Goal: Information Seeking & Learning: Learn about a topic

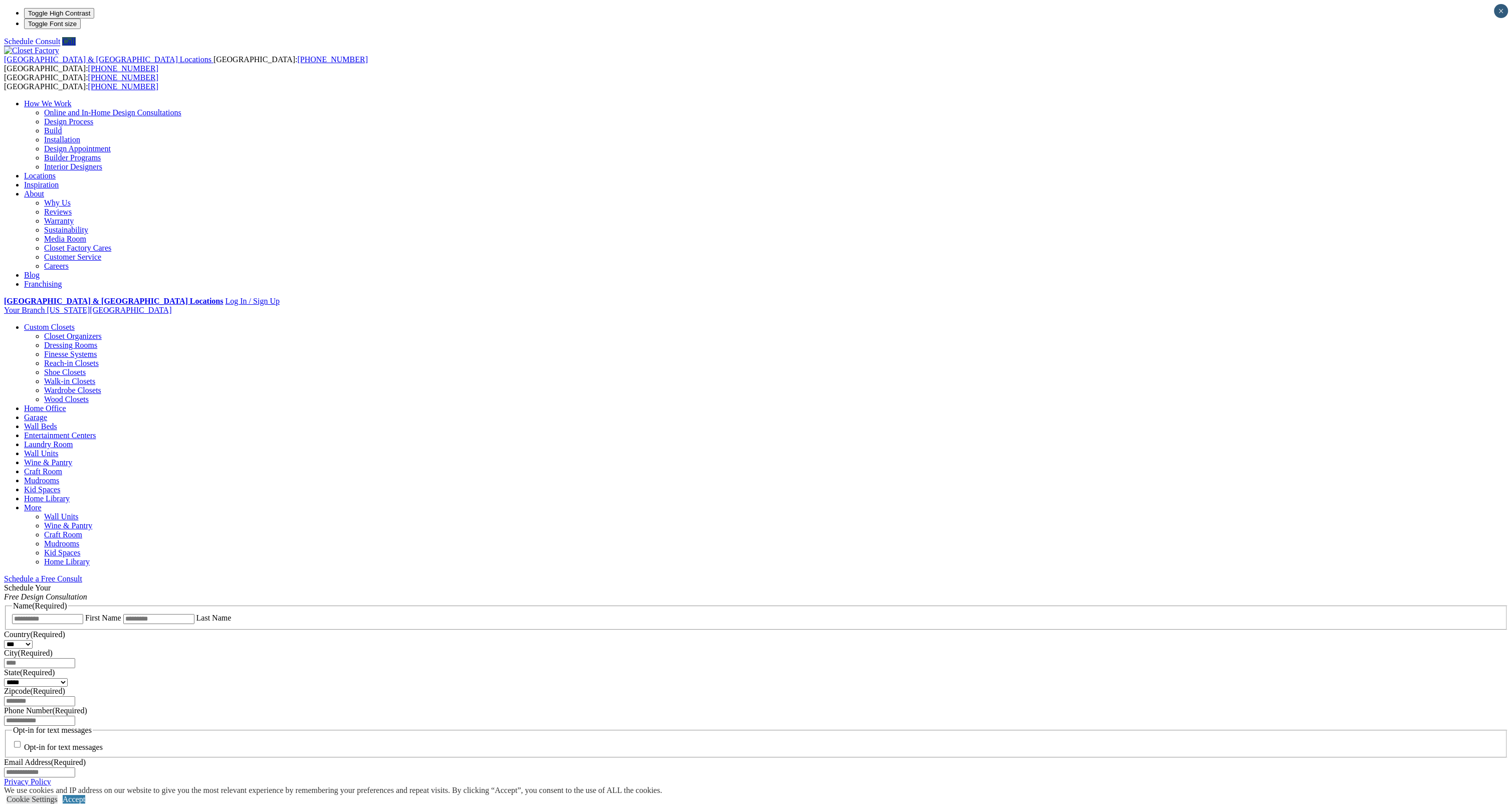
click at [102, 332] on link "Closet Organizers" at bounding box center [73, 336] width 58 height 9
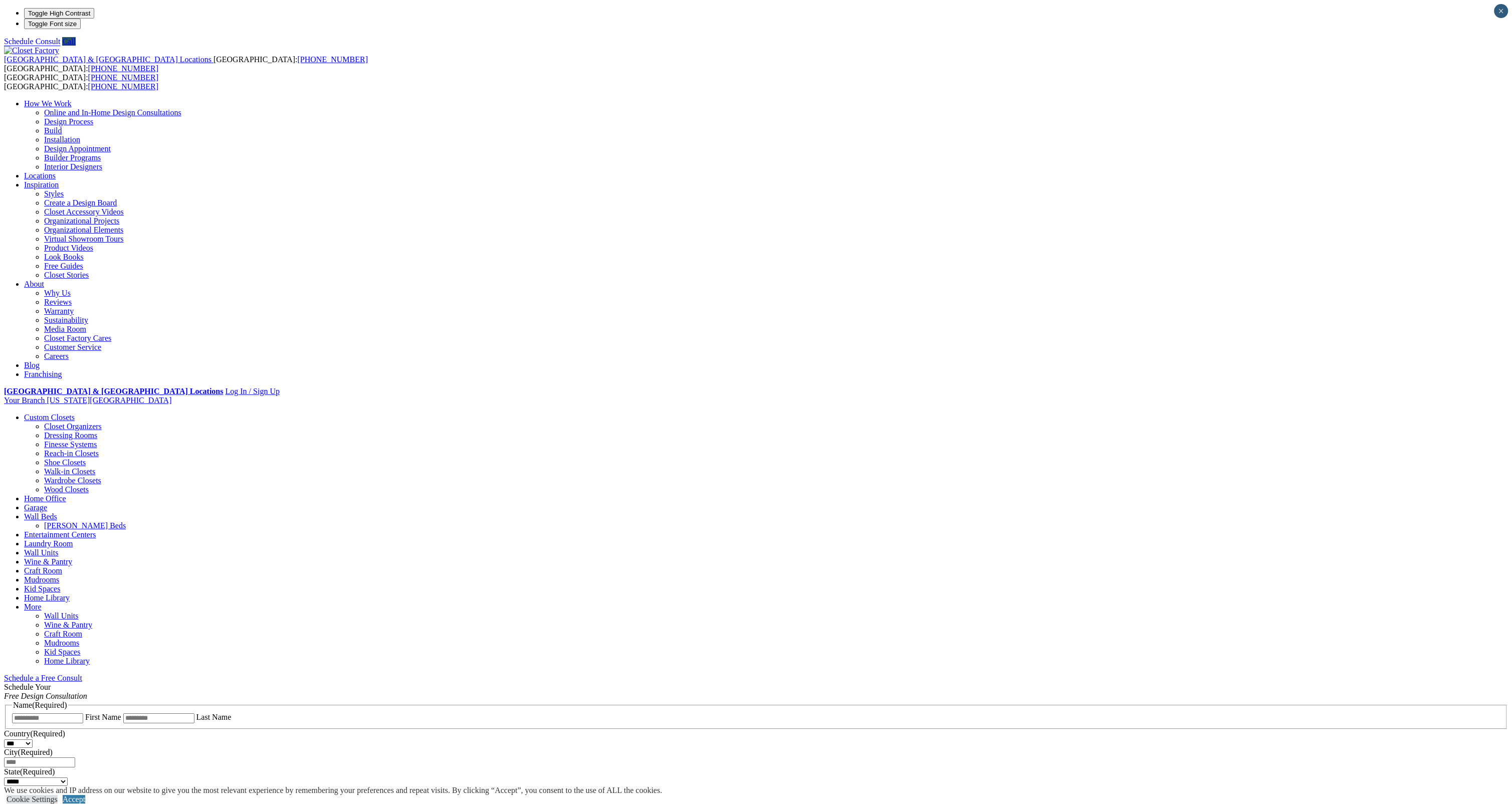
click at [95, 467] on link "Walk-in Closets" at bounding box center [70, 471] width 51 height 9
